Goal: Find specific page/section: Find specific page/section

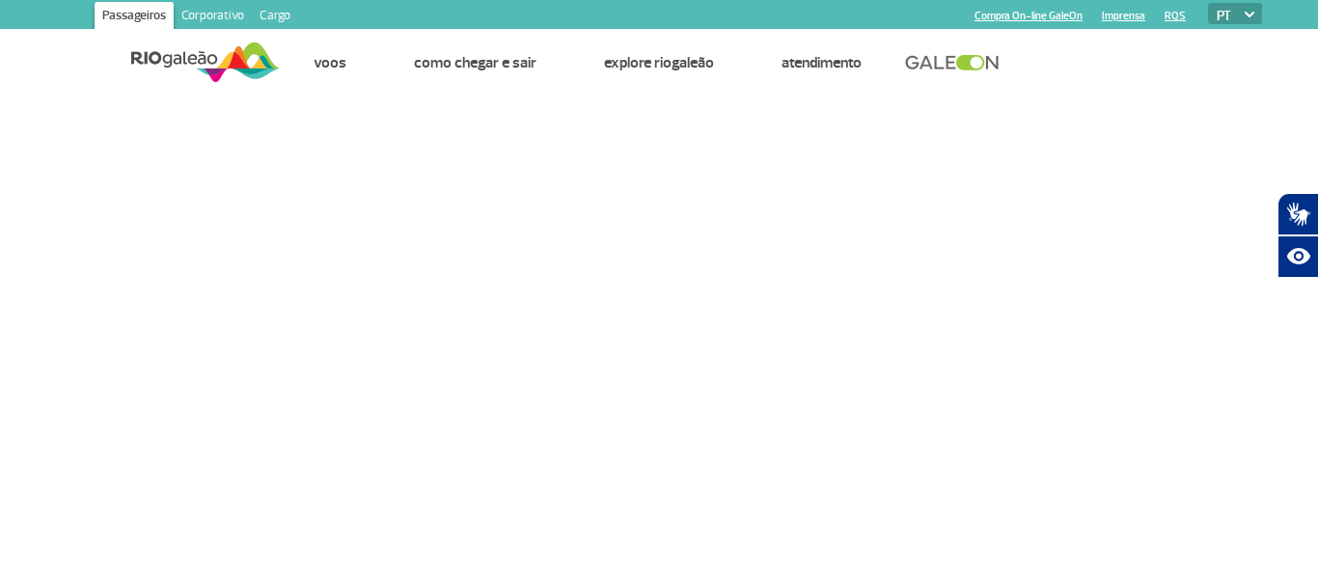
click at [270, 2] on link "Cargo" at bounding box center [275, 17] width 46 height 31
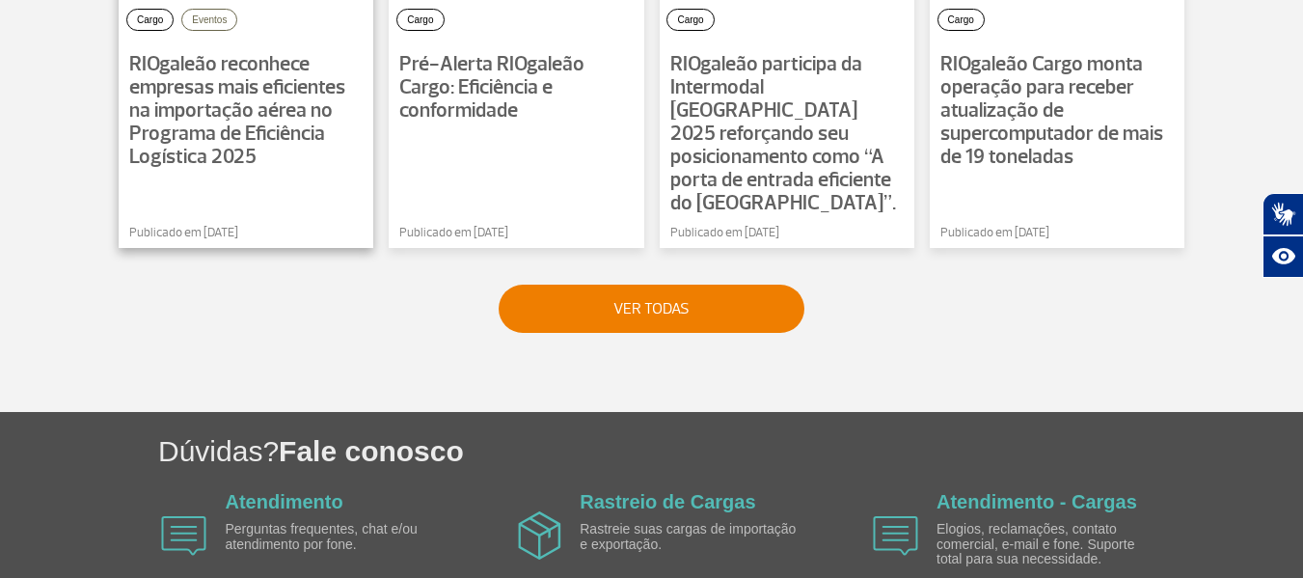
scroll to position [1756, 0]
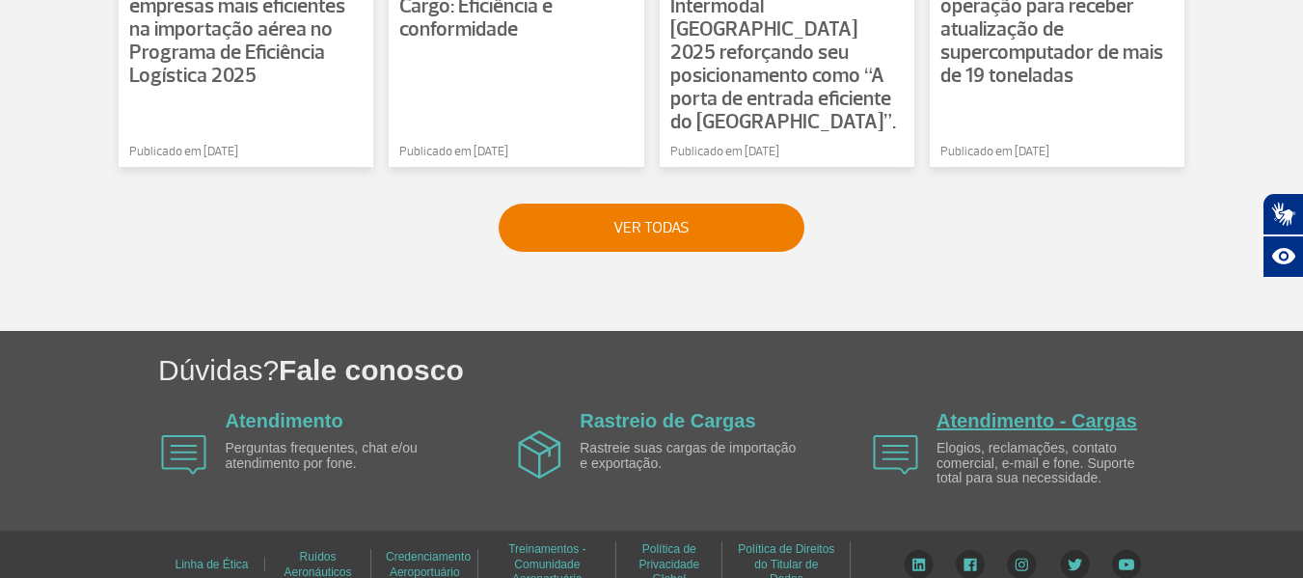
click at [1017, 410] on link "Atendimento - Cargas" at bounding box center [1037, 420] width 201 height 21
